Goal: Information Seeking & Learning: Learn about a topic

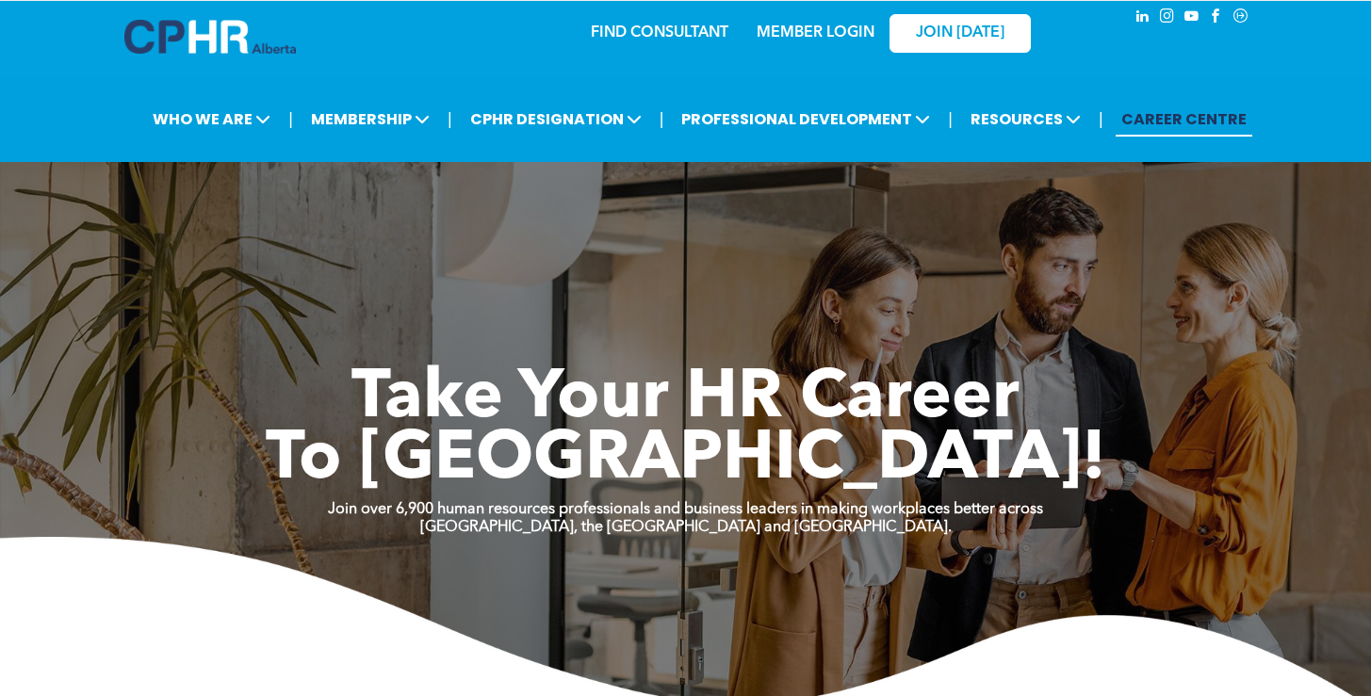
scroll to position [21, 0]
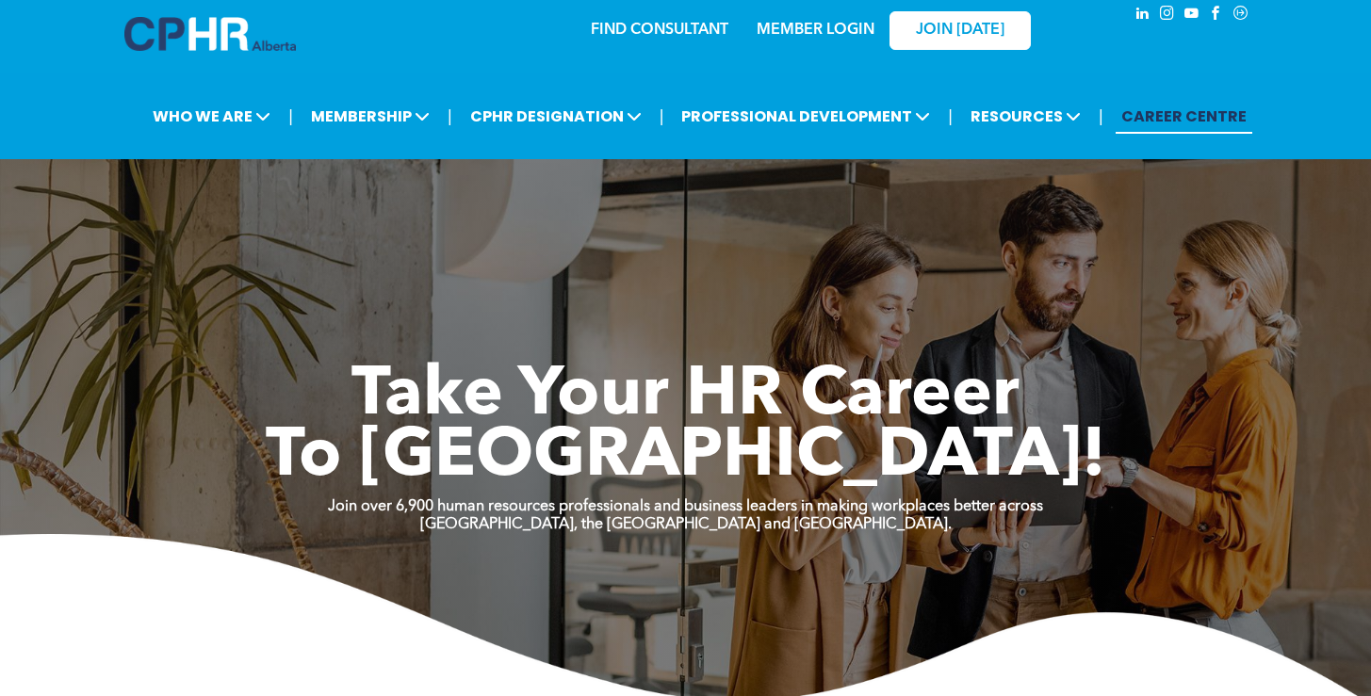
click at [666, 32] on link "FIND CONSULTANT" at bounding box center [660, 30] width 138 height 15
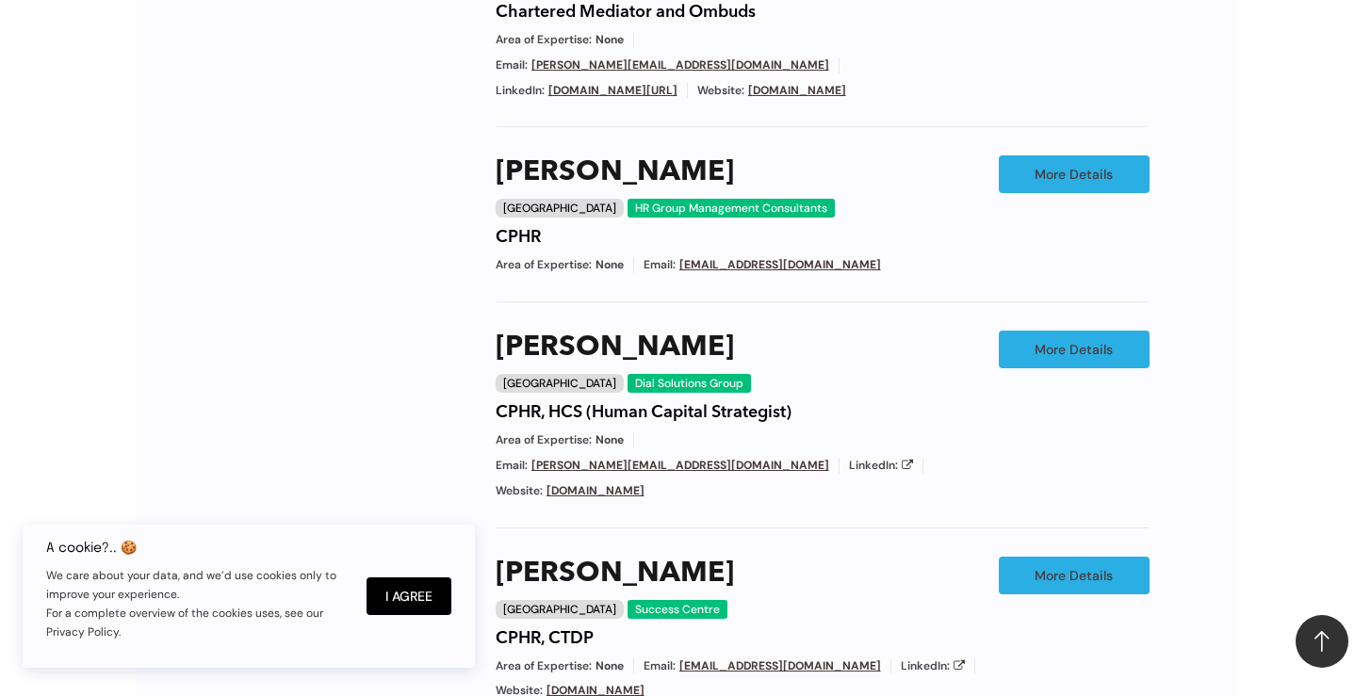
scroll to position [1361, 0]
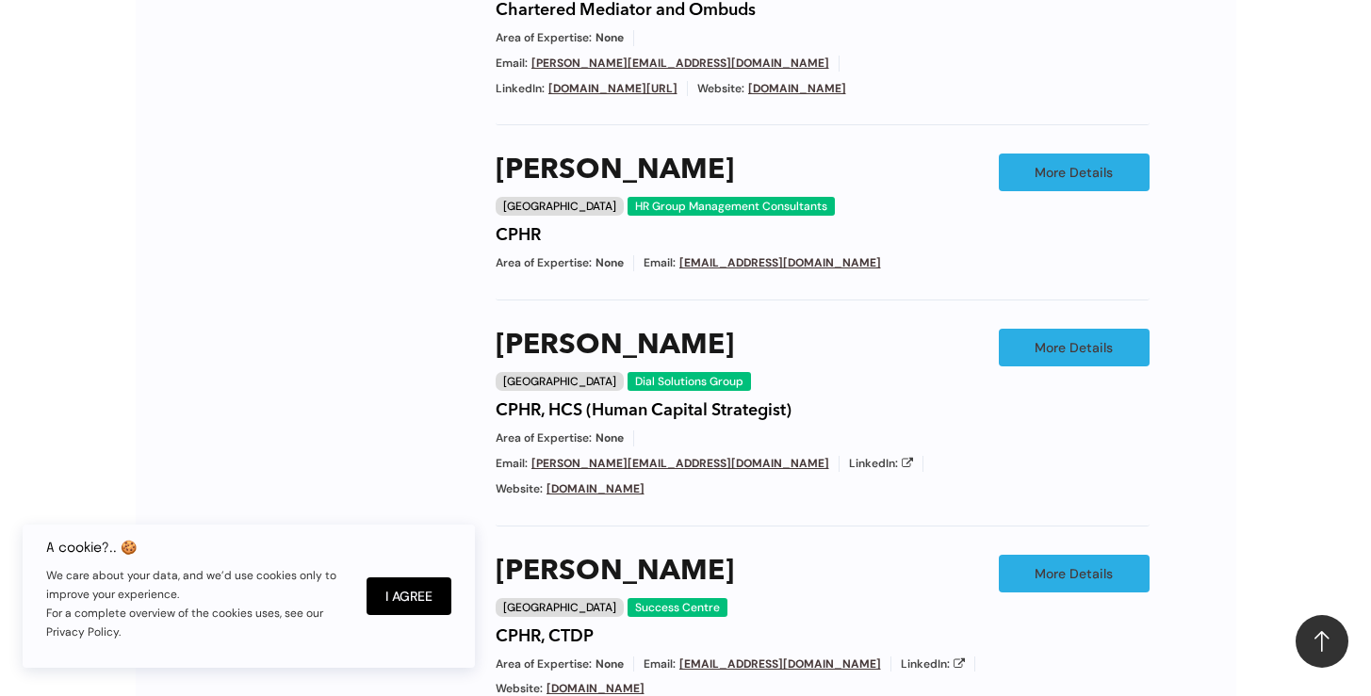
click at [897, 456] on span "LinkedIn:" at bounding box center [873, 464] width 49 height 16
click at [913, 457] on icon at bounding box center [907, 462] width 11 height 11
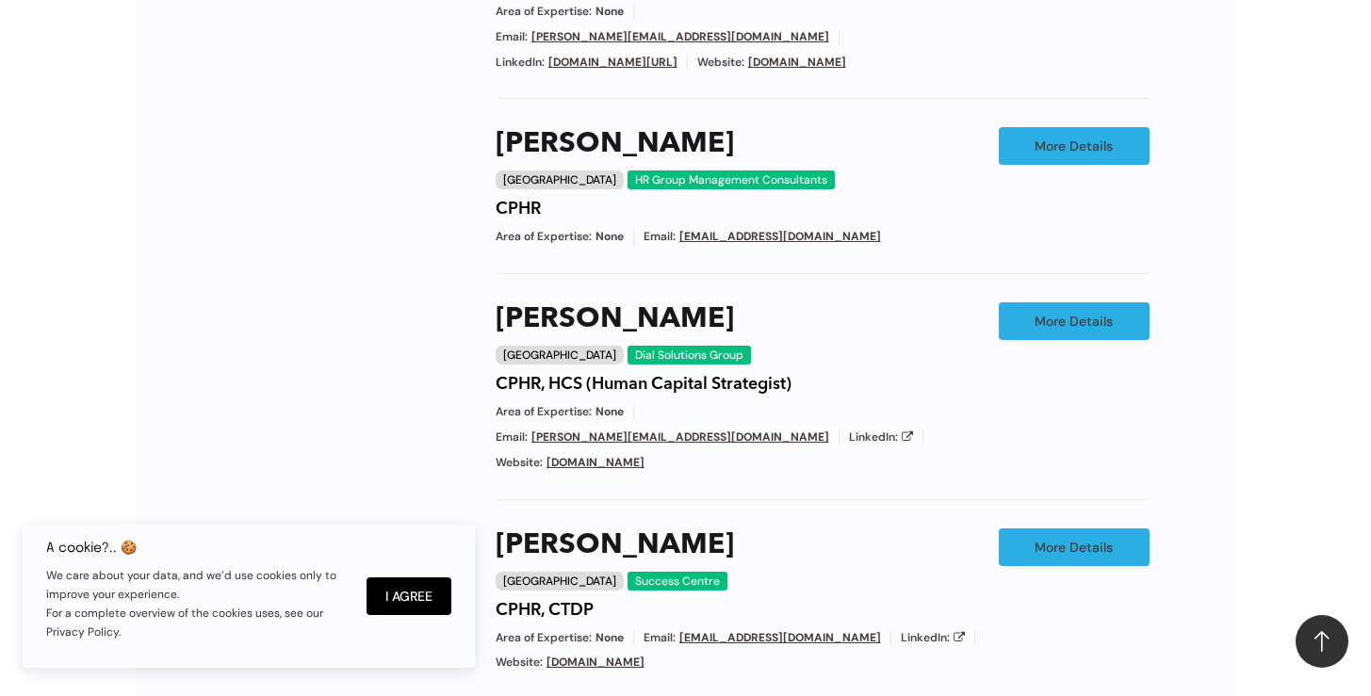
scroll to position [1388, 0]
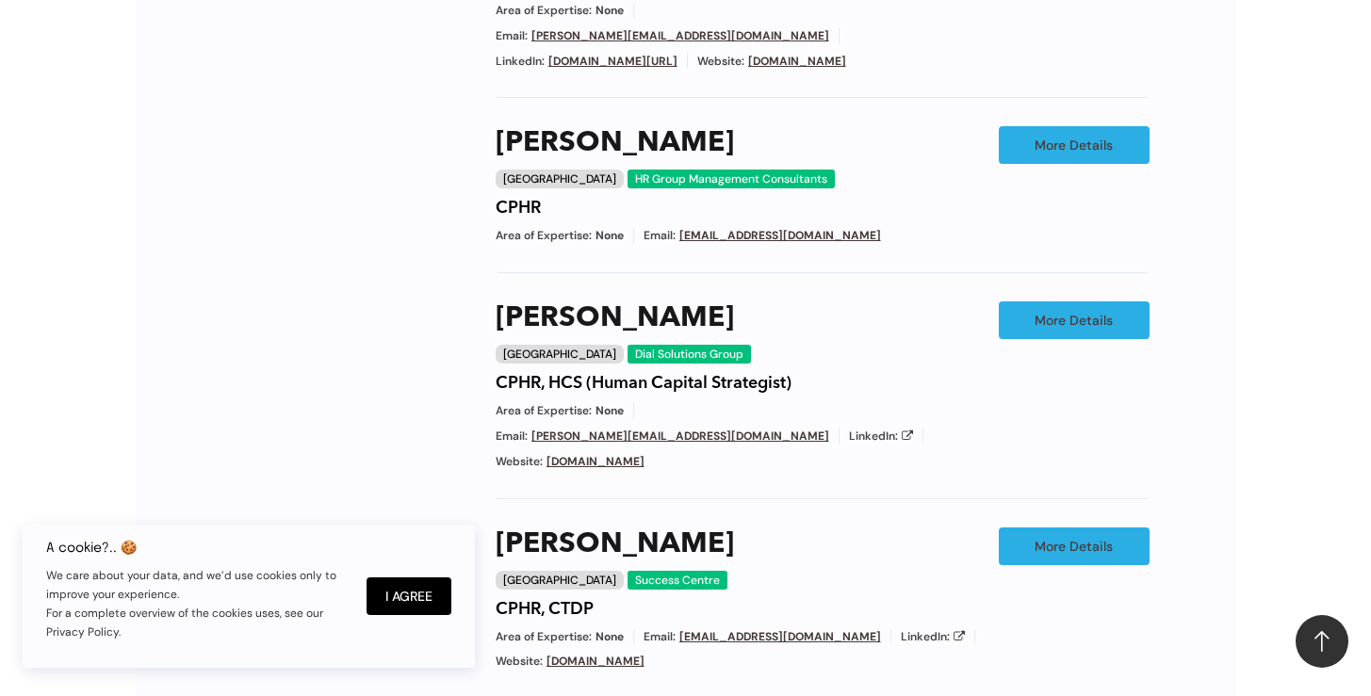
click at [901, 629] on span "LinkedIn:" at bounding box center [925, 637] width 49 height 16
click at [954, 630] on icon at bounding box center [959, 635] width 11 height 11
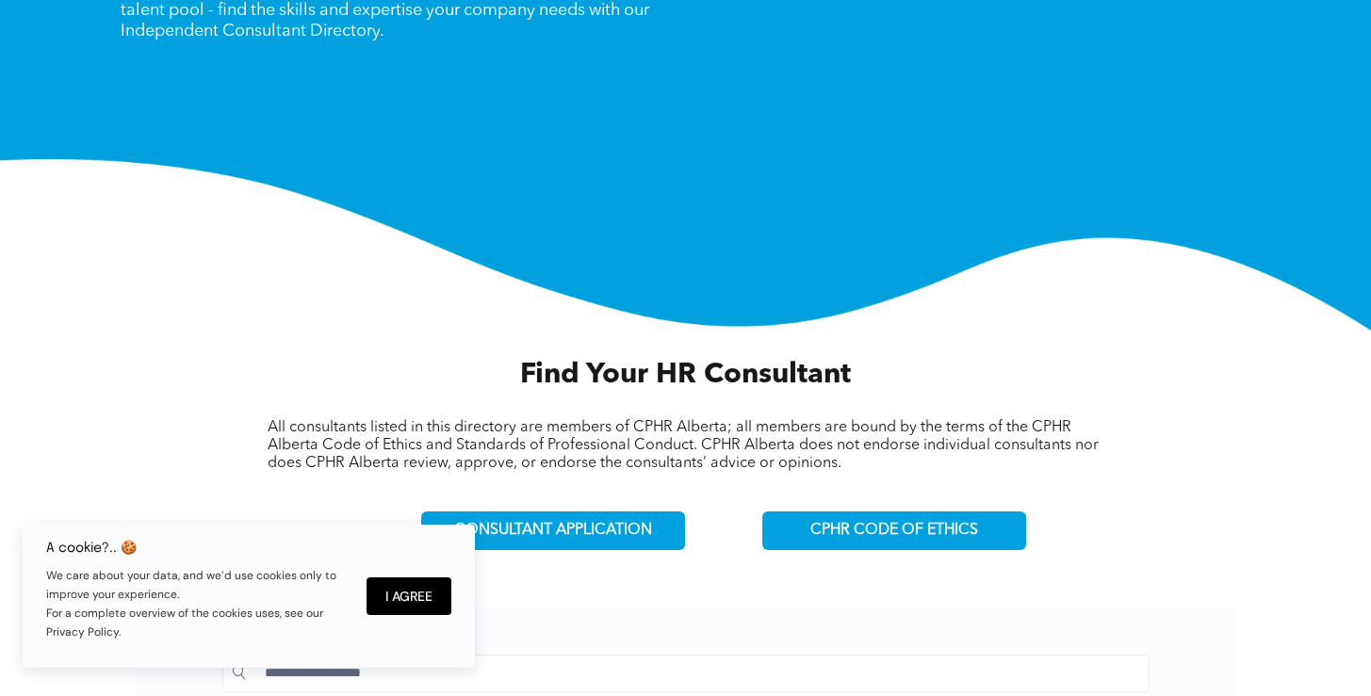
scroll to position [0, 0]
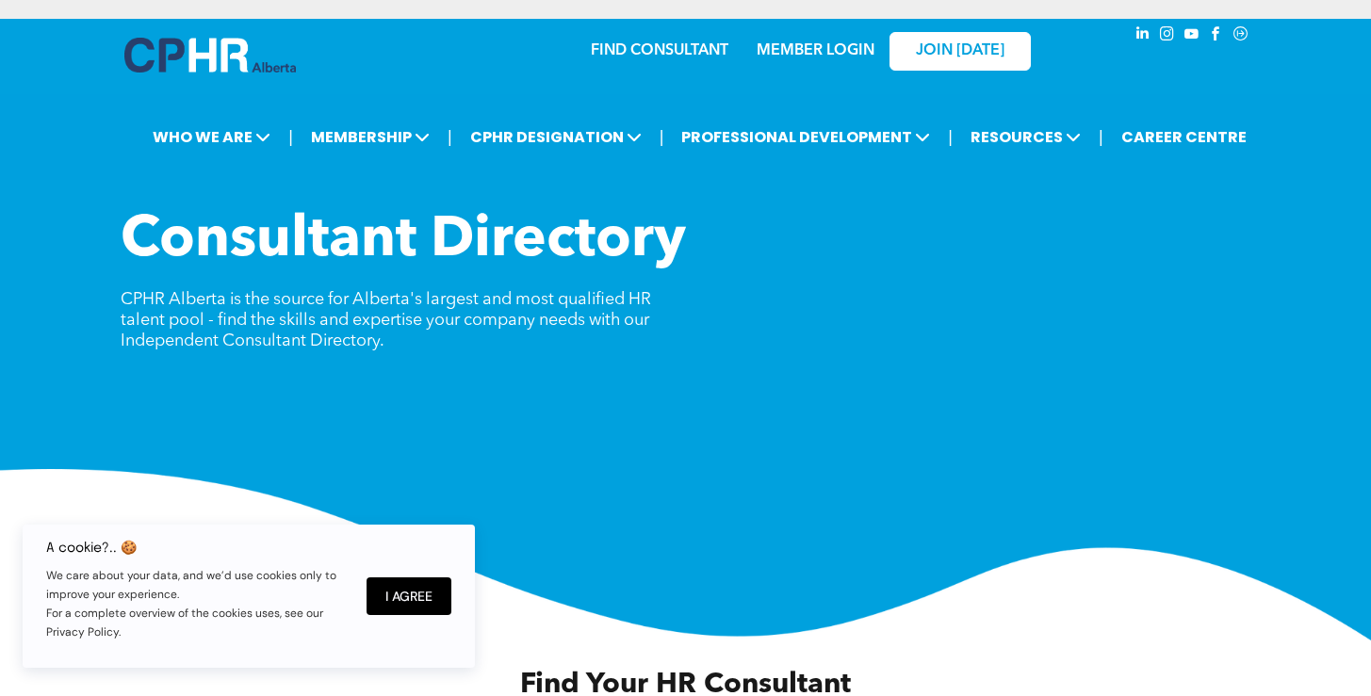
click at [194, 60] on img at bounding box center [210, 55] width 172 height 35
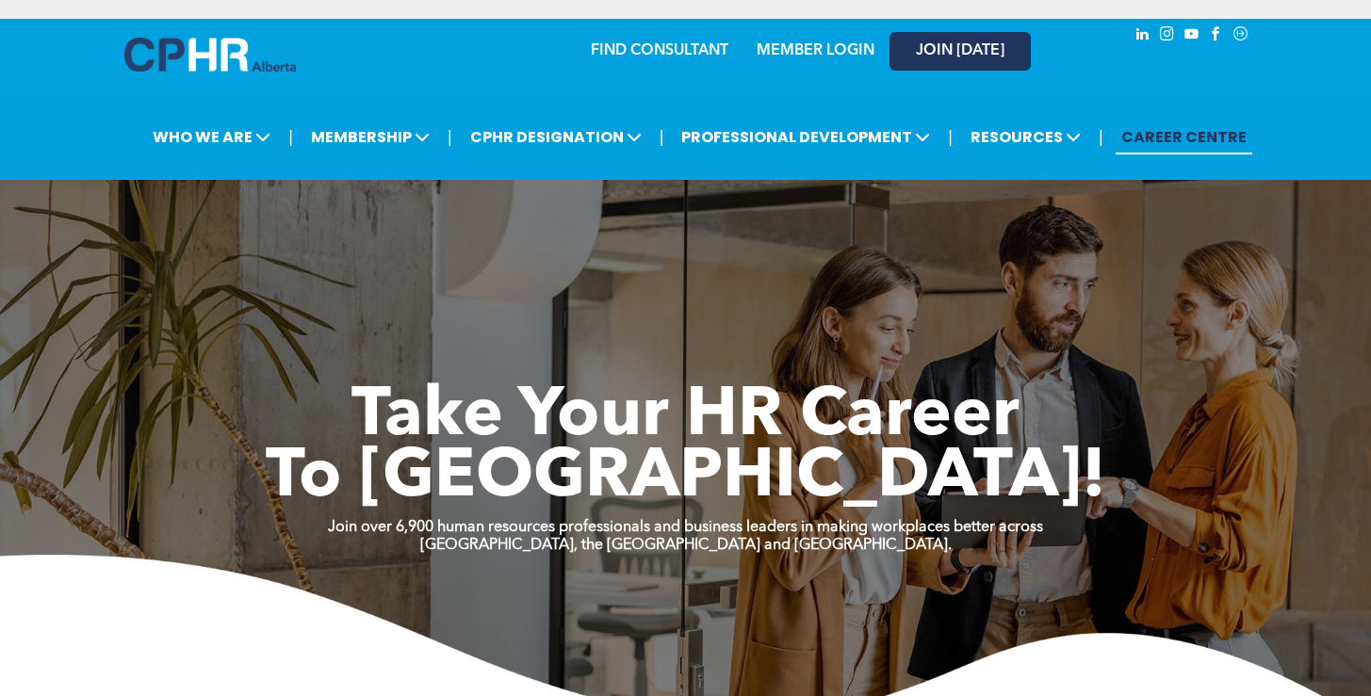
click at [944, 55] on span "JOIN [DATE]" at bounding box center [960, 51] width 89 height 18
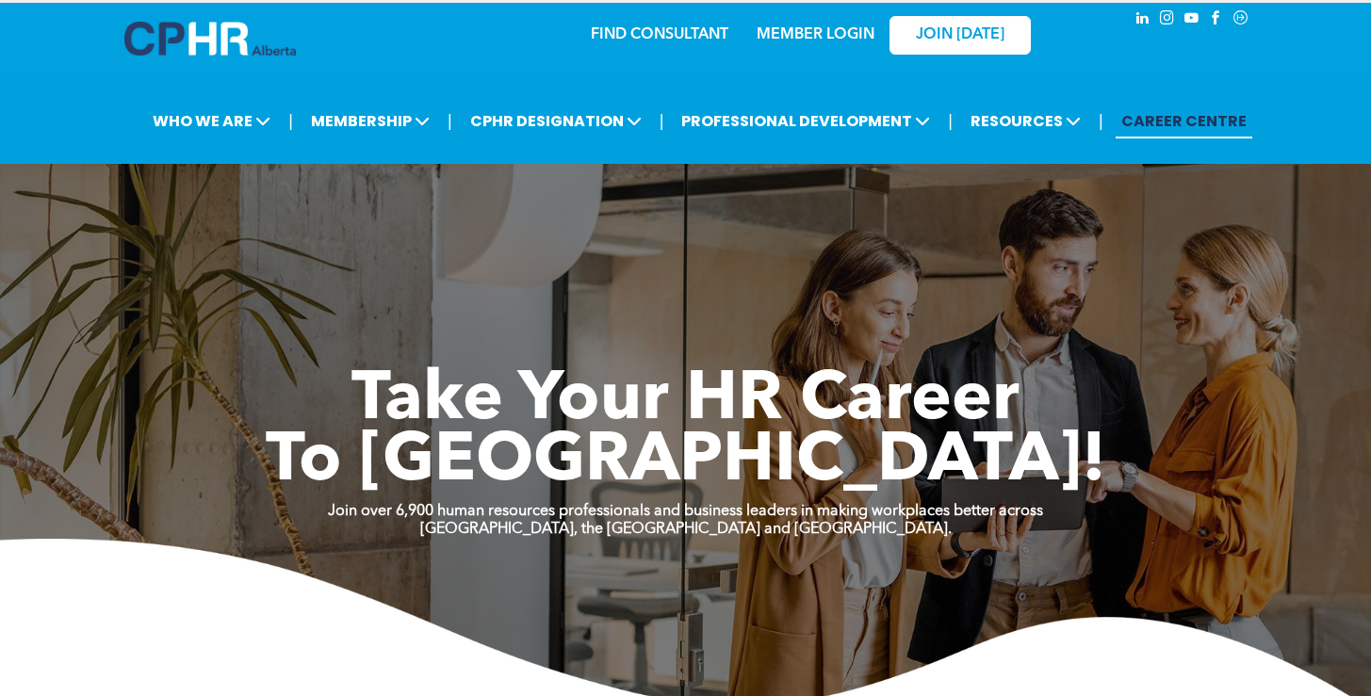
scroll to position [14, 0]
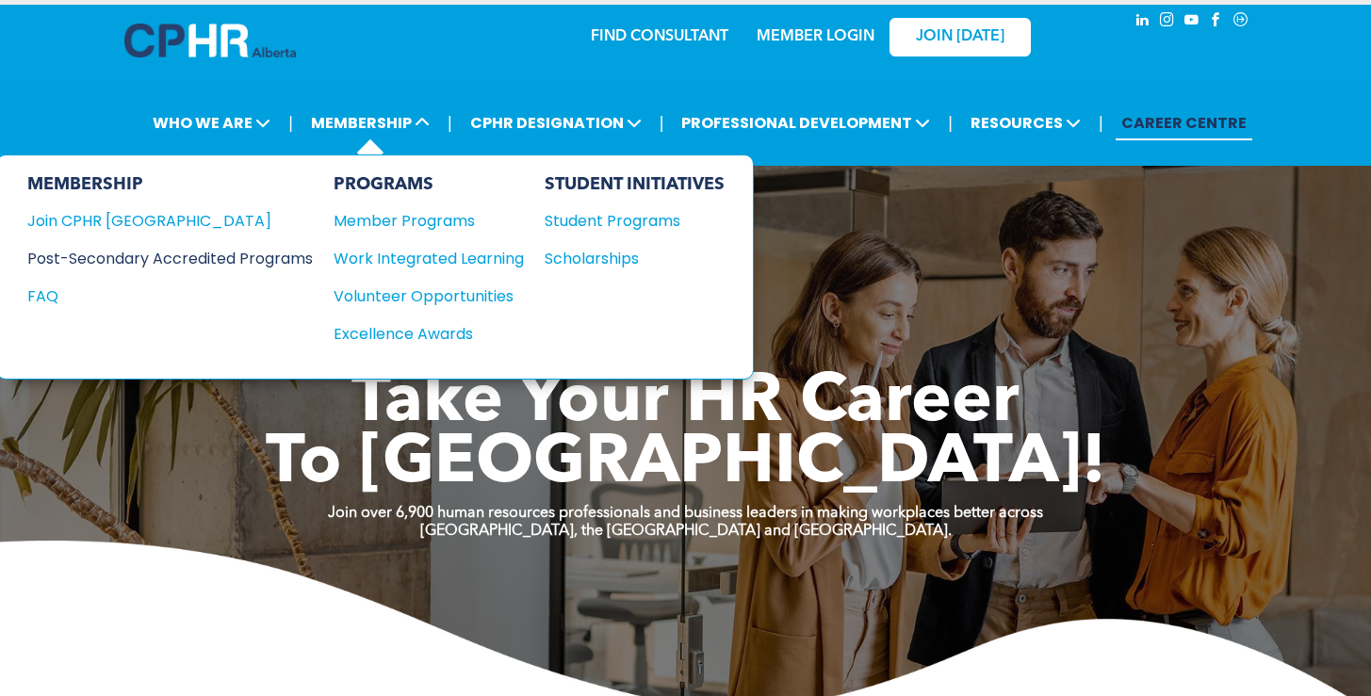
click at [135, 267] on div "Post-Secondary Accredited Programs" at bounding box center [155, 259] width 257 height 24
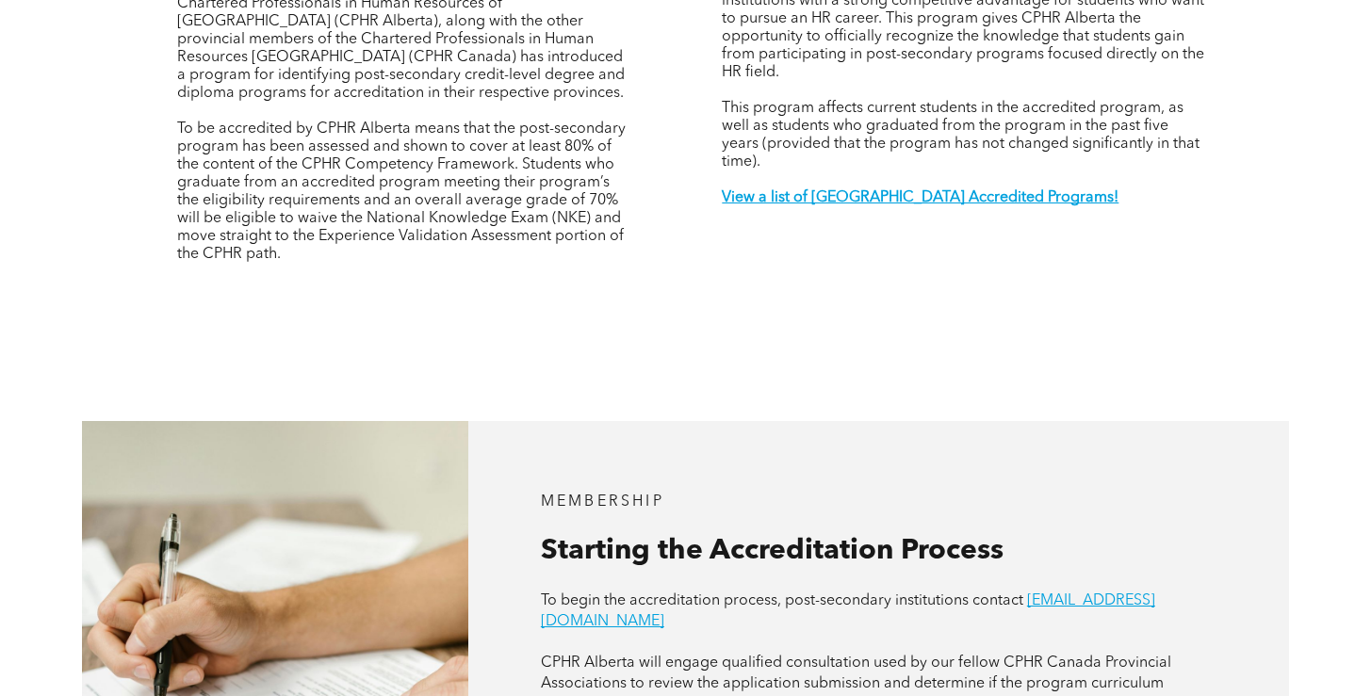
scroll to position [772, 0]
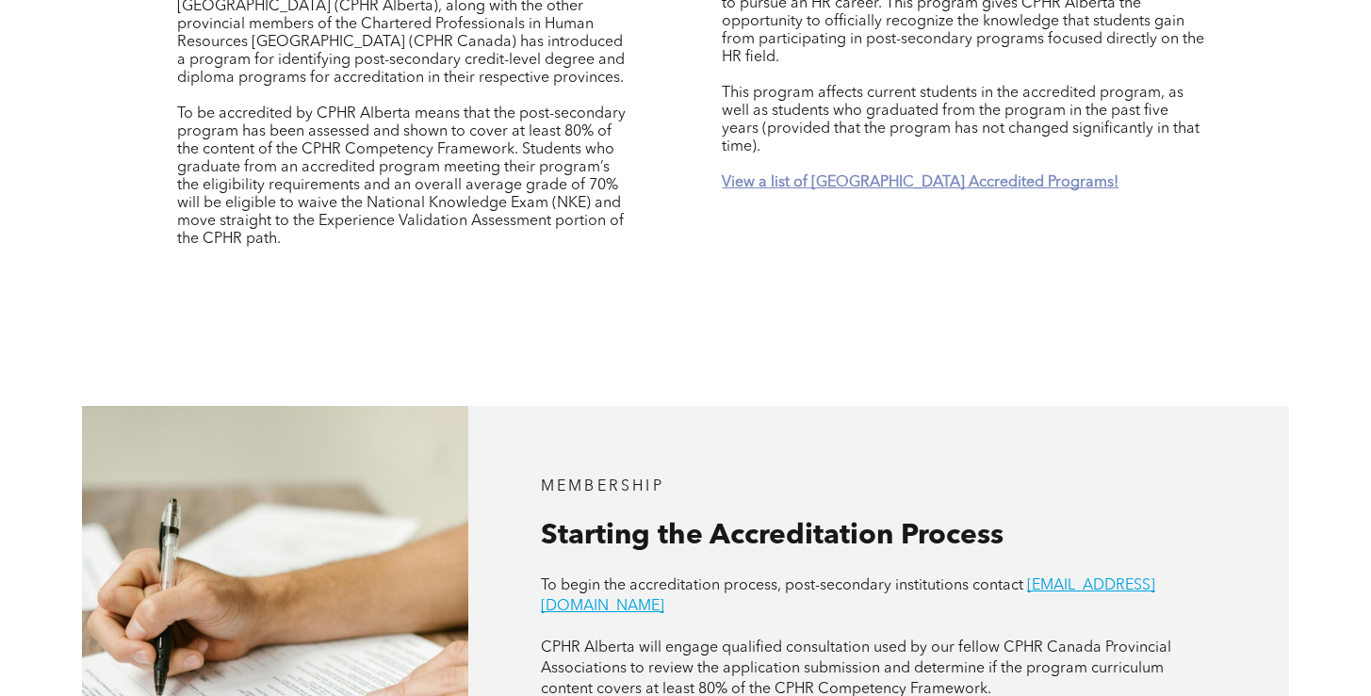
click at [770, 175] on strong "View a list of [GEOGRAPHIC_DATA] Accredited Programs!" at bounding box center [920, 182] width 397 height 15
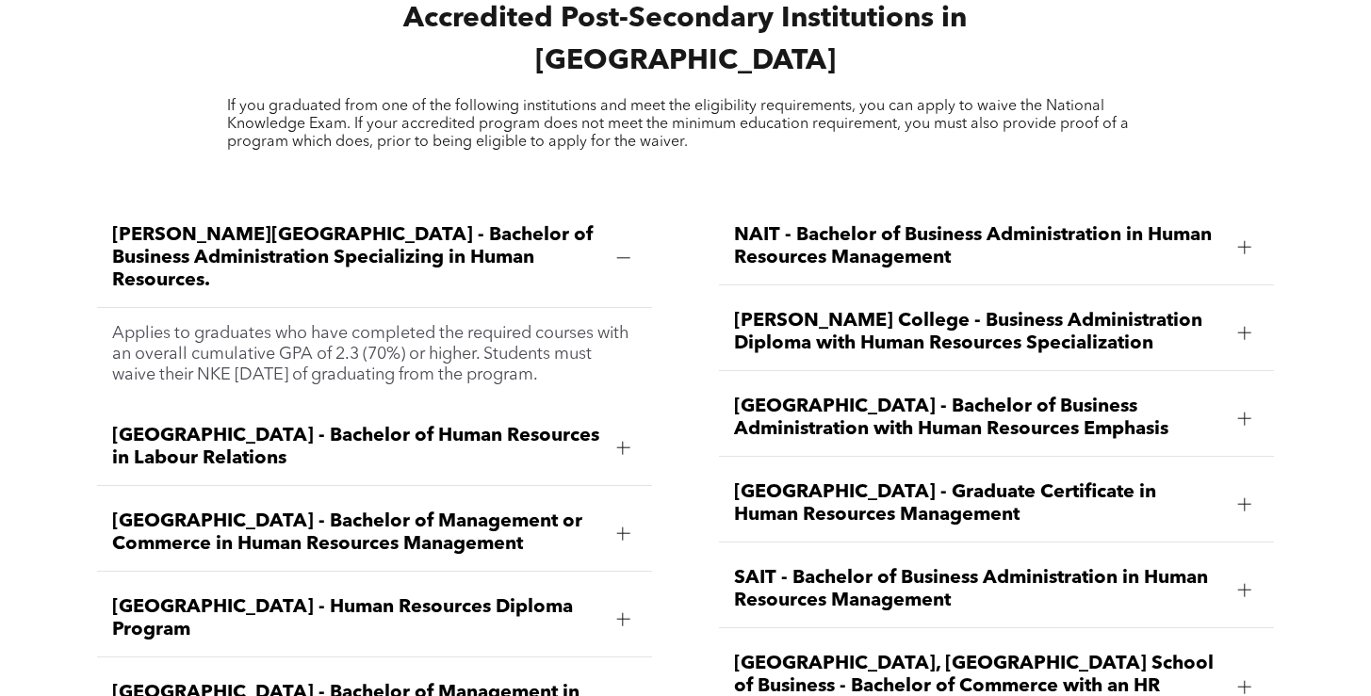
scroll to position [2527, 0]
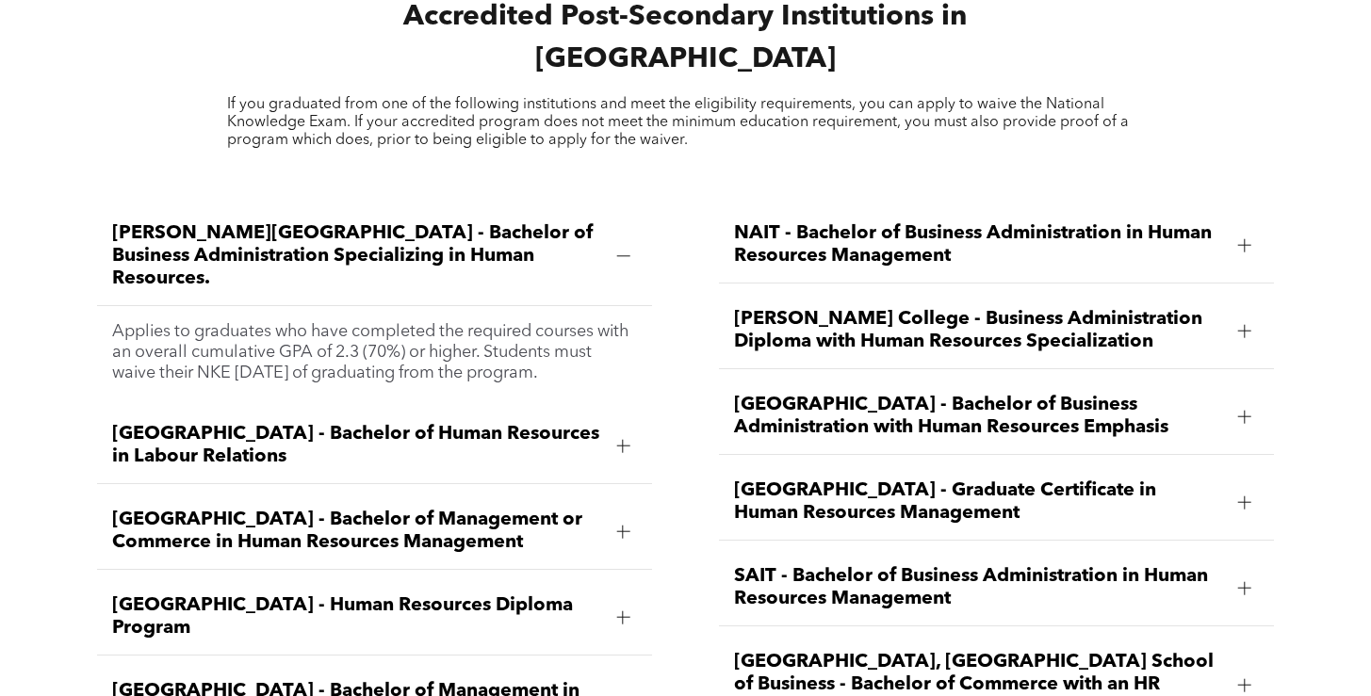
click at [543, 595] on span "[GEOGRAPHIC_DATA] - Human Resources Diploma Program" at bounding box center [356, 617] width 489 height 45
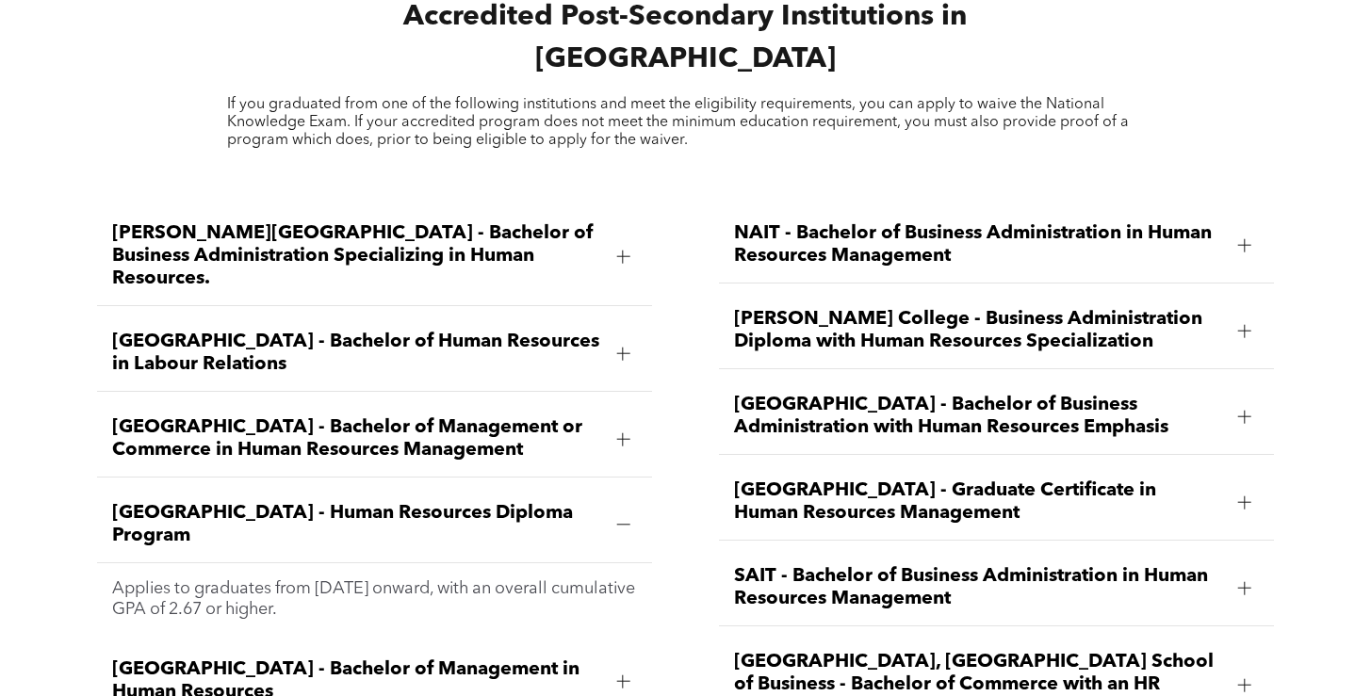
scroll to position [2574, 0]
